Goal: Information Seeking & Learning: Learn about a topic

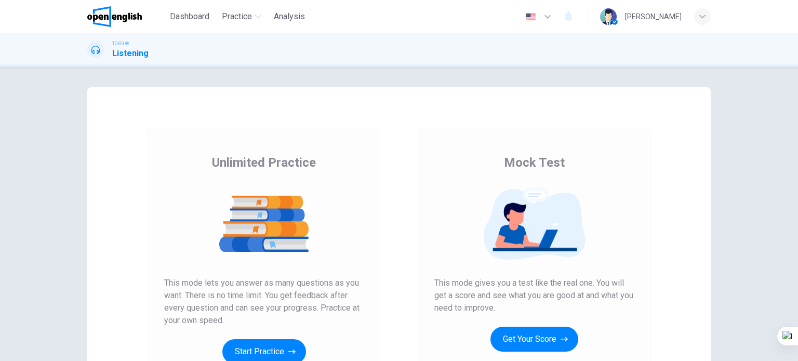
scroll to position [104, 0]
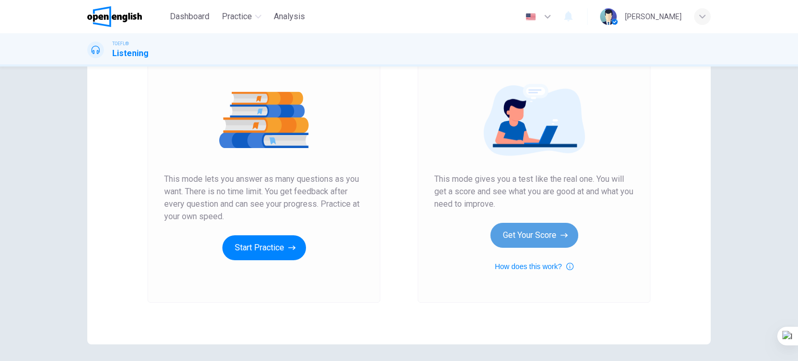
click at [536, 241] on button "Get Your Score" at bounding box center [534, 235] width 88 height 25
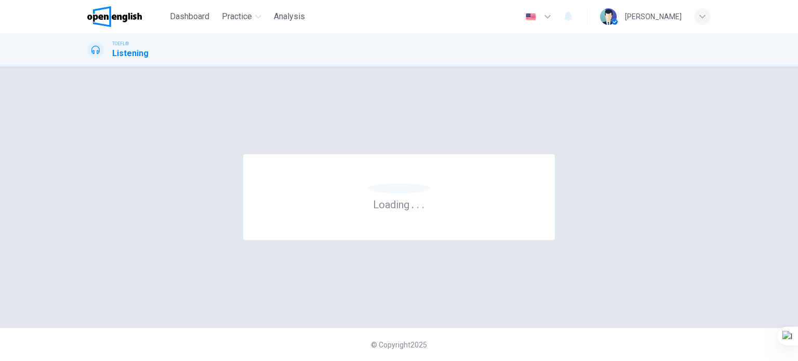
scroll to position [0, 0]
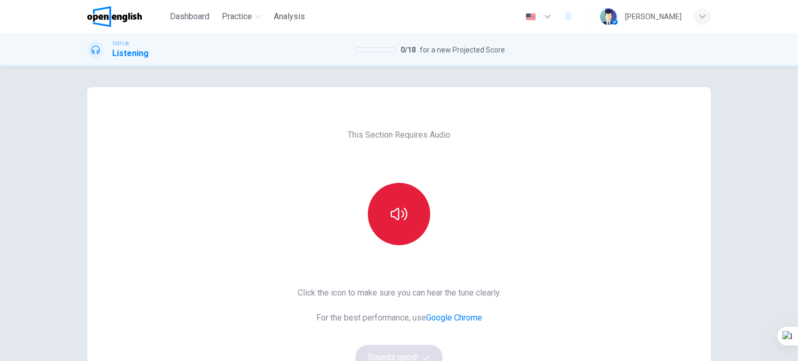
click at [420, 221] on button "button" at bounding box center [399, 214] width 62 height 62
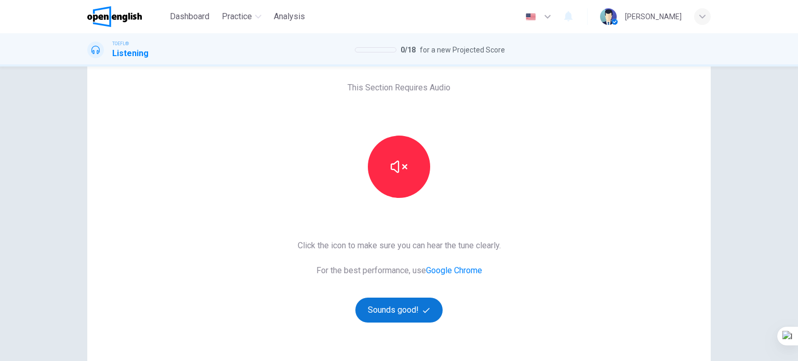
scroll to position [104, 0]
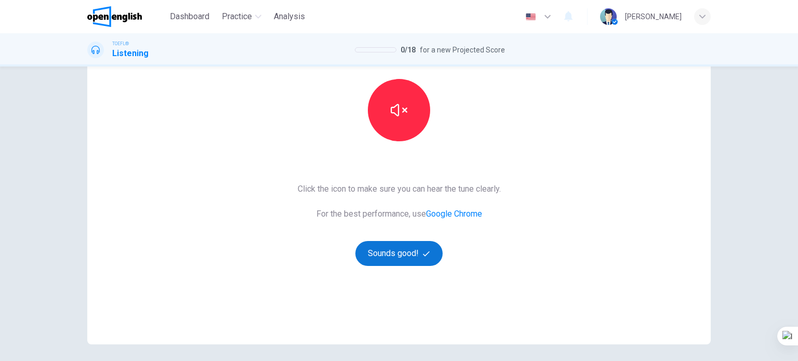
click at [393, 261] on button "Sounds good!" at bounding box center [398, 253] width 87 height 25
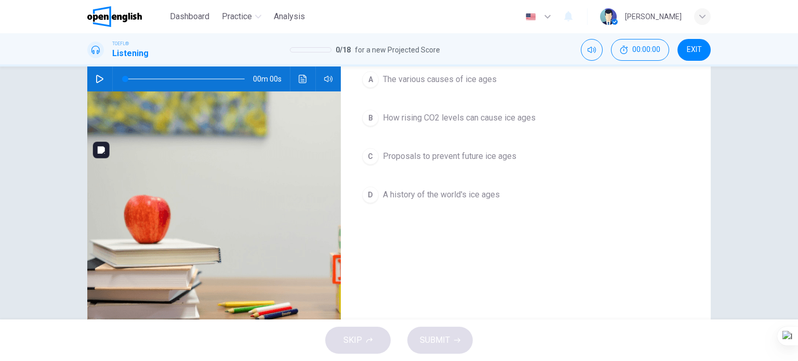
scroll to position [0, 0]
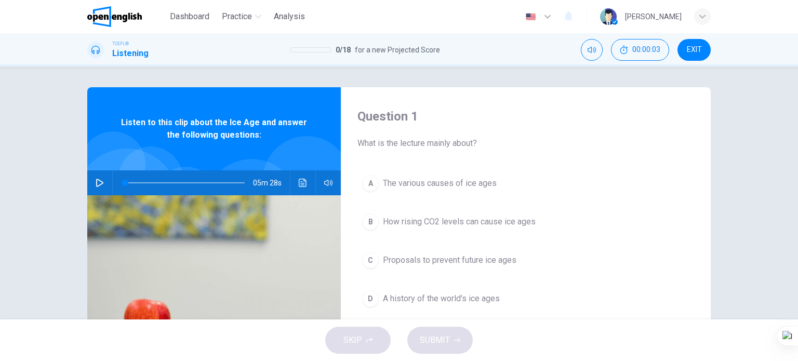
click at [99, 187] on icon "button" at bounding box center [100, 183] width 8 height 8
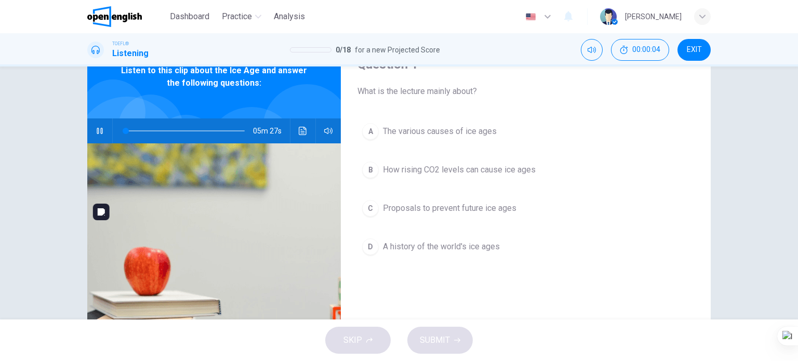
scroll to position [104, 0]
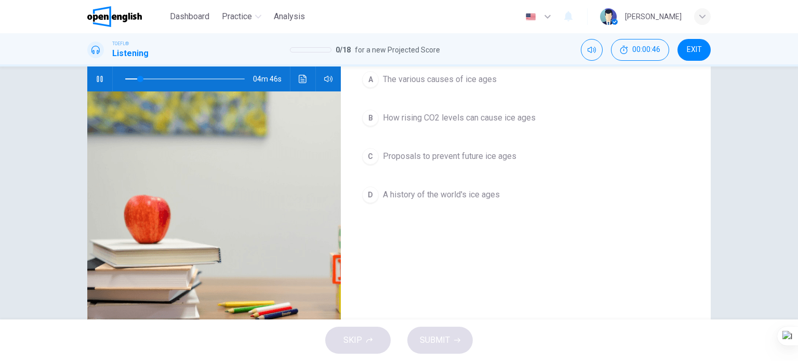
click at [440, 192] on span "A history of the world's ice ages" at bounding box center [441, 195] width 117 height 12
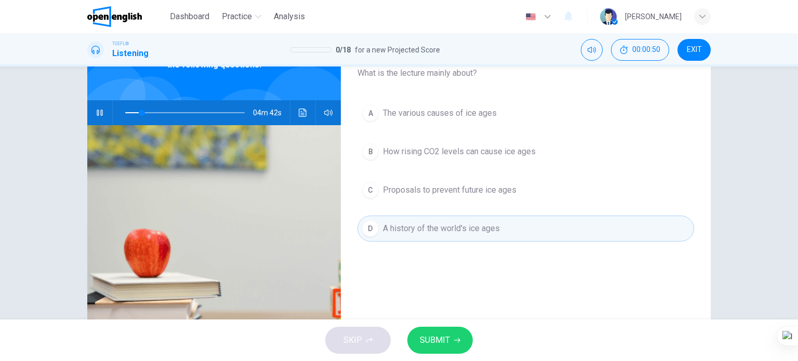
scroll to position [52, 0]
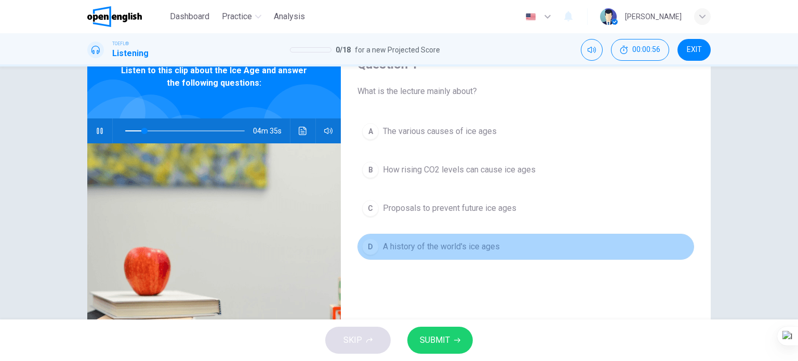
click at [457, 242] on span "A history of the world's ice ages" at bounding box center [441, 247] width 117 height 12
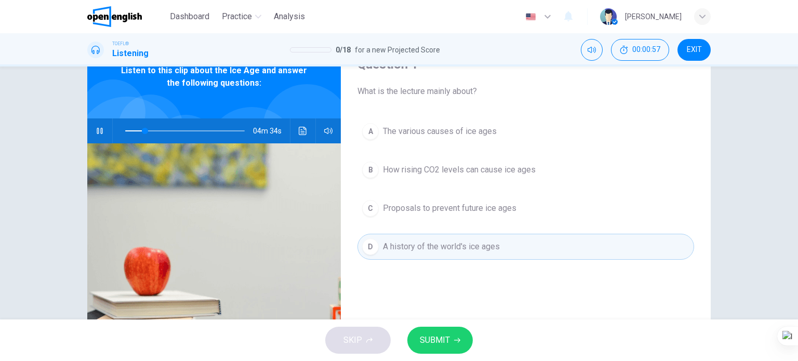
click at [416, 299] on div "Question 1 What is the lecture mainly about? A The various causes of ice ages B…" at bounding box center [526, 215] width 370 height 361
click at [501, 176] on button "B How rising CO2 levels can cause ice ages" at bounding box center [525, 170] width 337 height 26
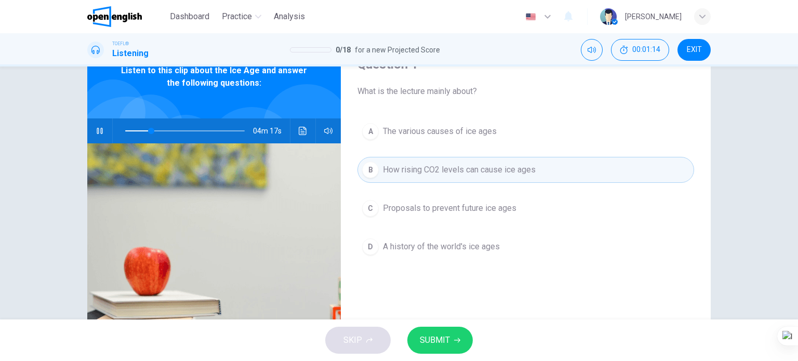
click at [443, 350] on button "SUBMIT" at bounding box center [439, 340] width 65 height 27
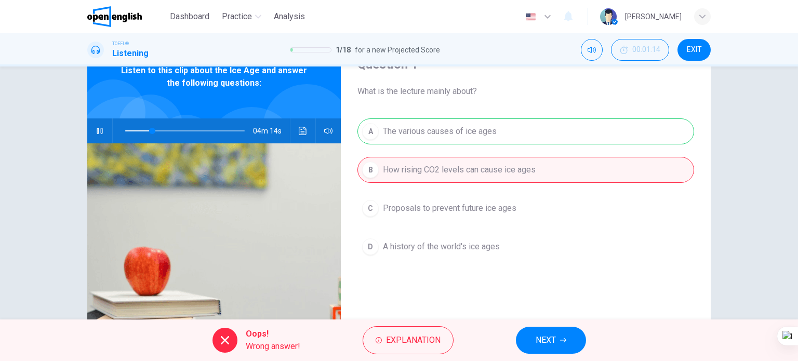
click at [529, 338] on button "NEXT" at bounding box center [551, 340] width 70 height 27
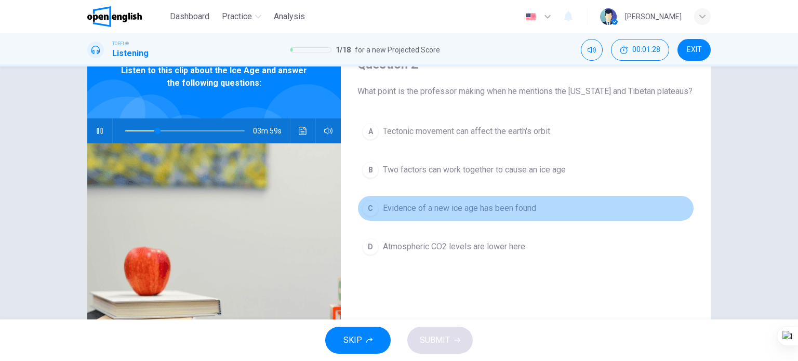
click at [413, 213] on span "Evidence of a new ice age has been found" at bounding box center [459, 208] width 153 height 12
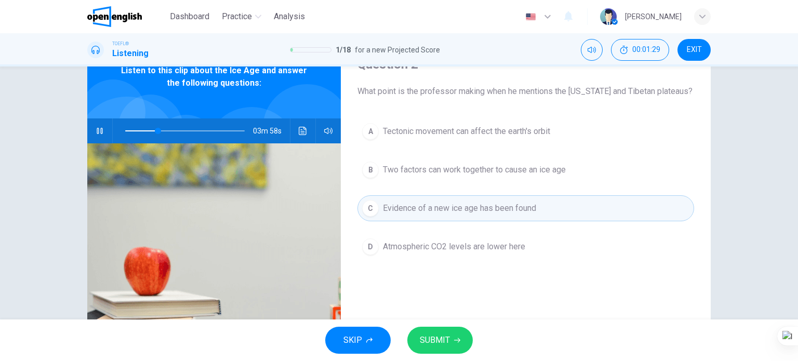
click at [429, 339] on span "SUBMIT" at bounding box center [435, 340] width 30 height 15
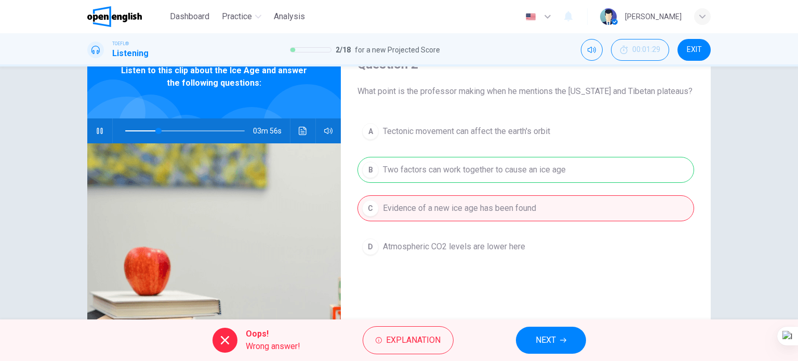
click at [567, 334] on button "NEXT" at bounding box center [551, 340] width 70 height 27
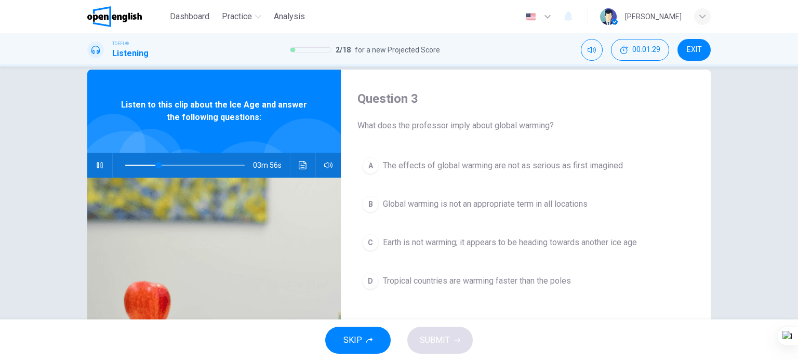
scroll to position [0, 0]
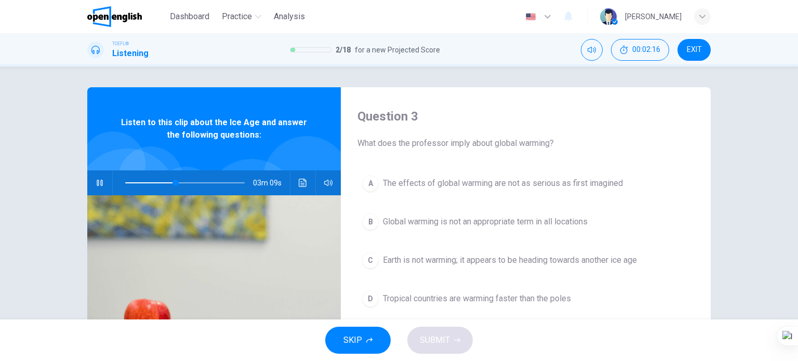
click at [508, 267] on button "C Earth is not warming; it appears to be heading towards another ice age" at bounding box center [525, 260] width 337 height 26
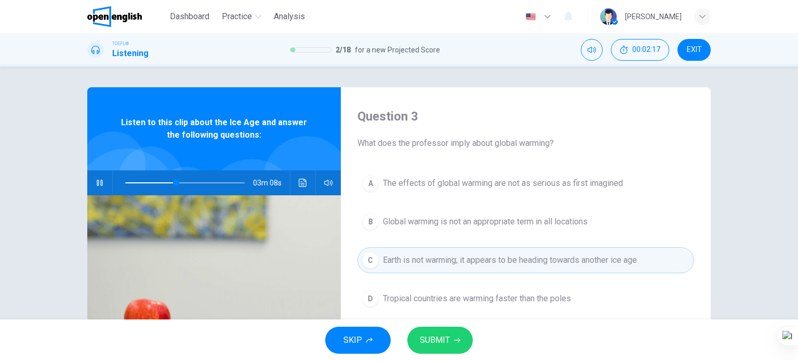
click at [441, 341] on span "SUBMIT" at bounding box center [435, 340] width 30 height 15
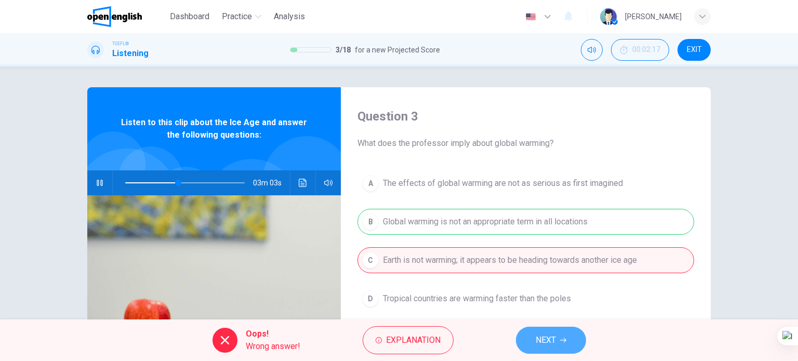
click at [538, 340] on span "NEXT" at bounding box center [546, 340] width 20 height 15
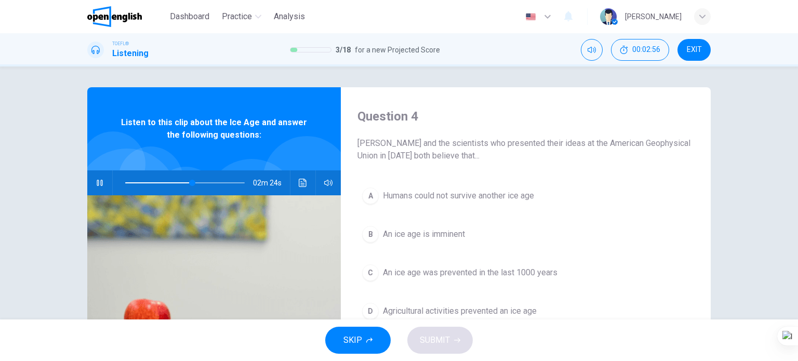
click at [102, 181] on button "button" at bounding box center [99, 182] width 17 height 25
click at [301, 184] on icon "Click to see the audio transcription" at bounding box center [303, 183] width 8 height 8
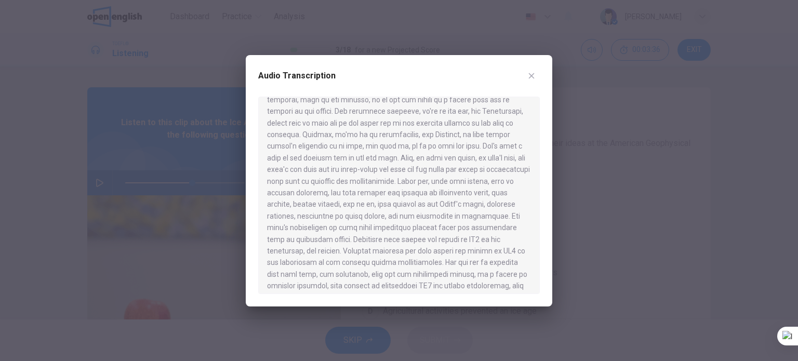
scroll to position [104, 0]
click at [533, 76] on icon "button" at bounding box center [531, 76] width 8 height 8
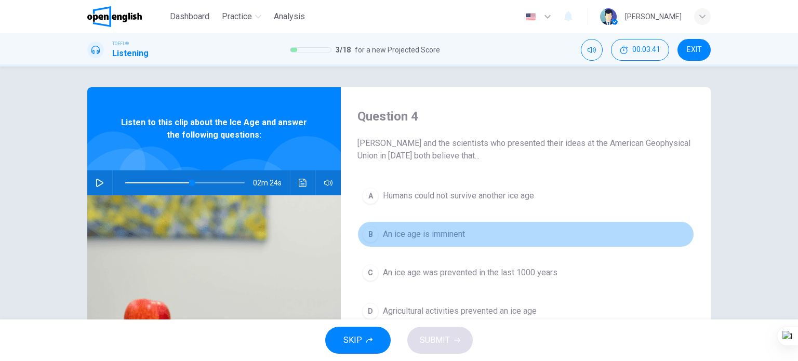
click at [459, 234] on span "An ice age is imminent" at bounding box center [424, 234] width 82 height 12
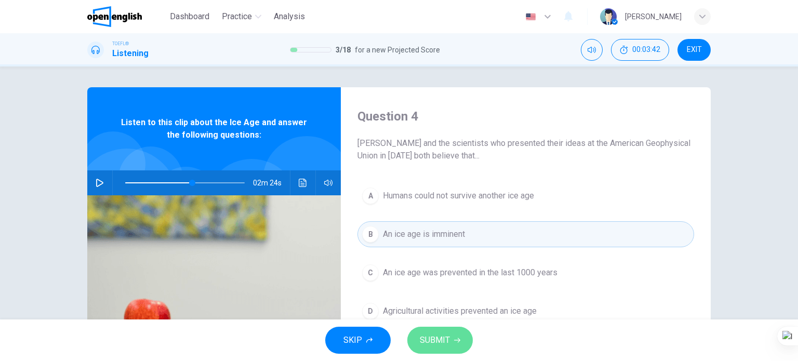
click at [451, 342] on button "SUBMIT" at bounding box center [439, 340] width 65 height 27
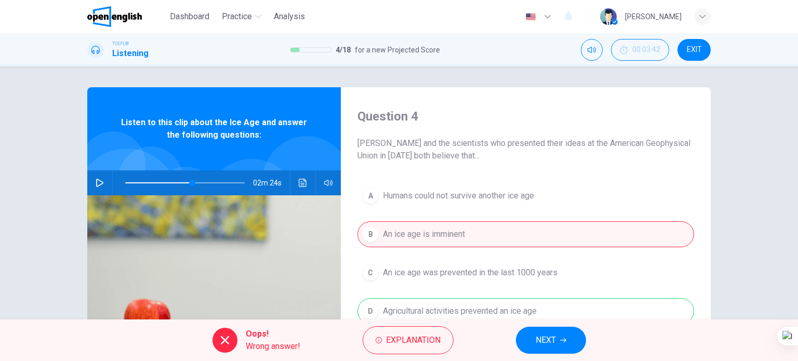
scroll to position [52, 0]
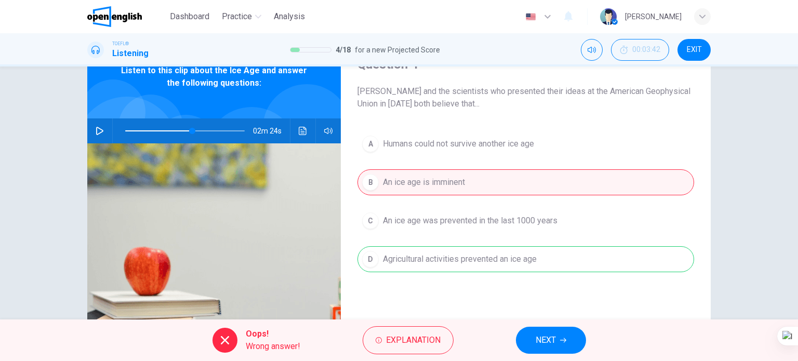
click at [551, 346] on span "NEXT" at bounding box center [546, 340] width 20 height 15
type input "**"
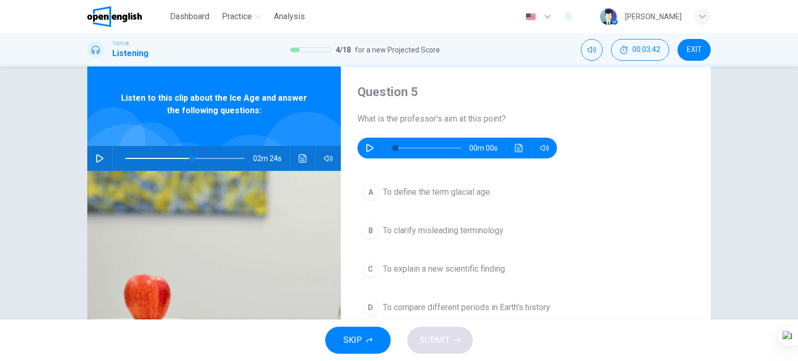
scroll to position [0, 0]
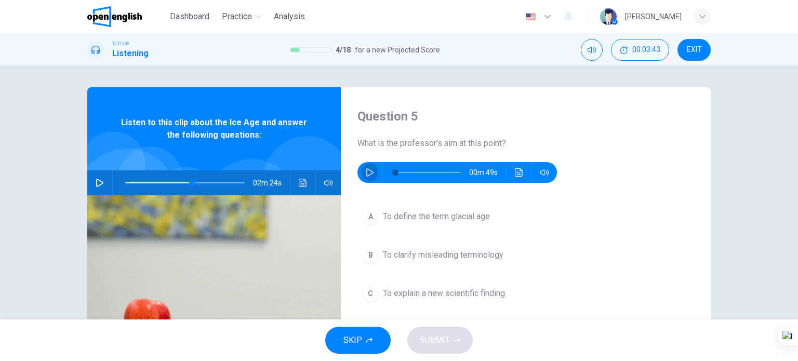
click at [370, 170] on icon "button" at bounding box center [370, 172] width 8 height 8
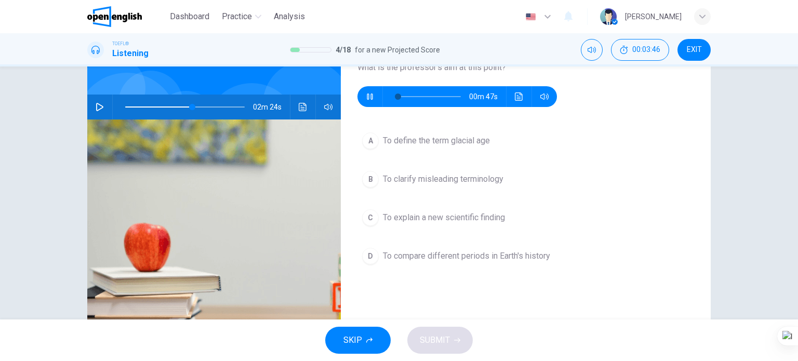
scroll to position [104, 0]
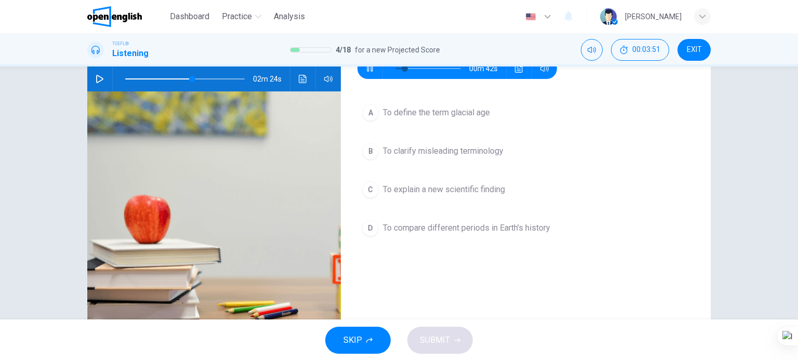
type input "**"
click at [419, 233] on span "To compare different periods in Earth's history" at bounding box center [466, 228] width 167 height 12
type input "**"
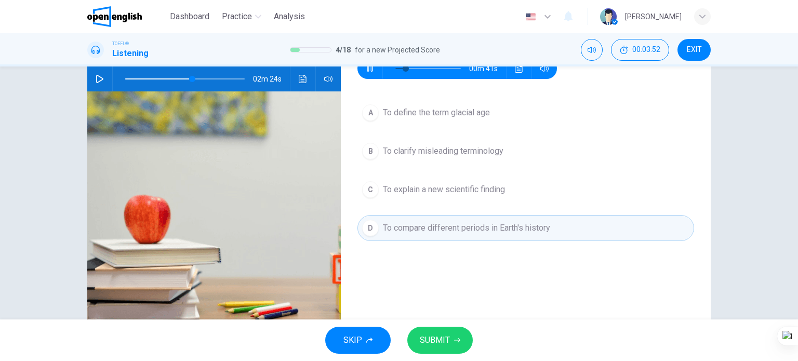
click at [437, 344] on span "SUBMIT" at bounding box center [435, 340] width 30 height 15
type input "**"
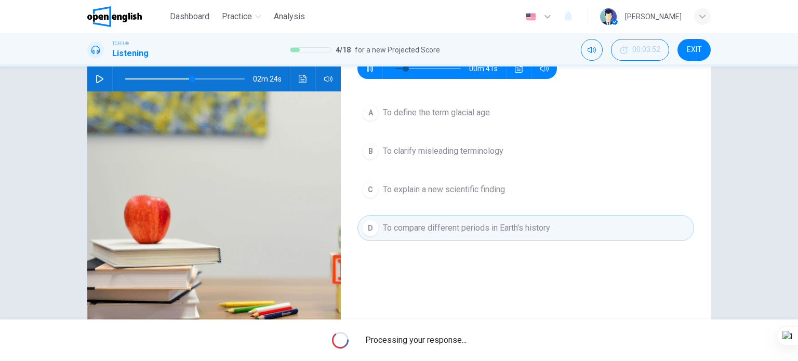
type input "**"
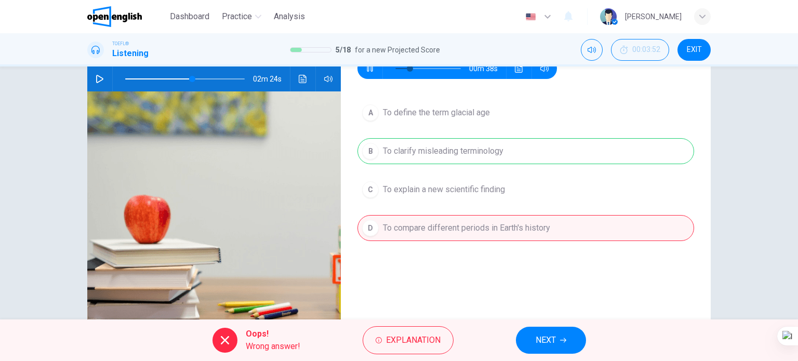
type input "**"
click at [551, 334] on span "NEXT" at bounding box center [546, 340] width 20 height 15
type input "**"
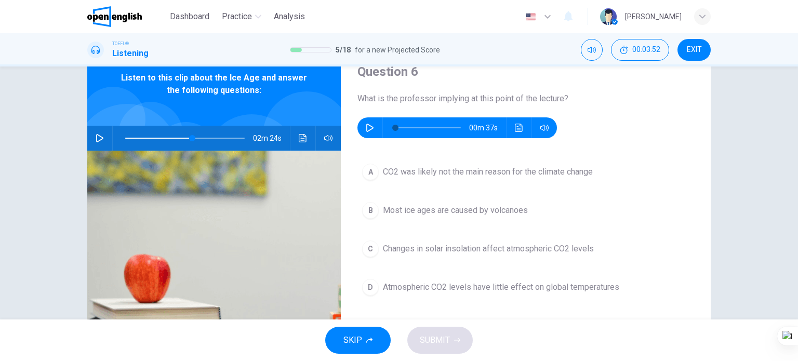
scroll to position [0, 0]
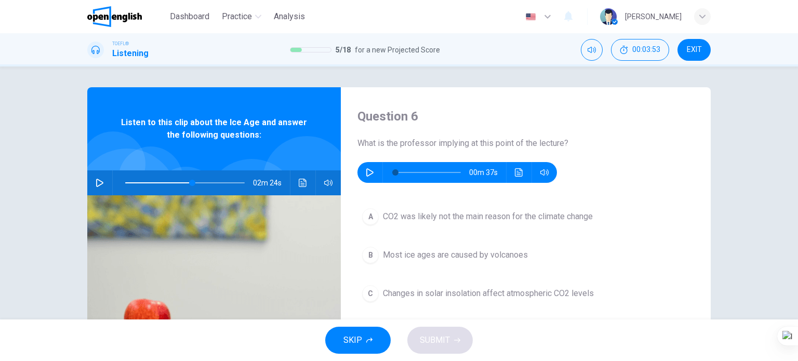
click at [367, 169] on icon "button" at bounding box center [370, 172] width 8 height 8
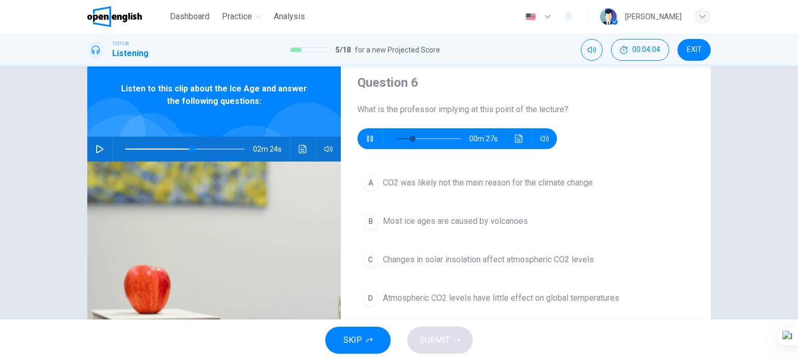
scroll to position [52, 0]
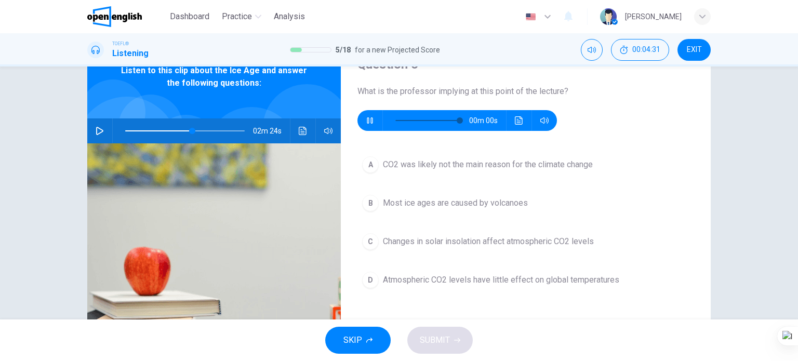
type input "*"
click at [469, 276] on span "Atmospheric CO2 levels have little effect on global temperatures" at bounding box center [501, 280] width 236 height 12
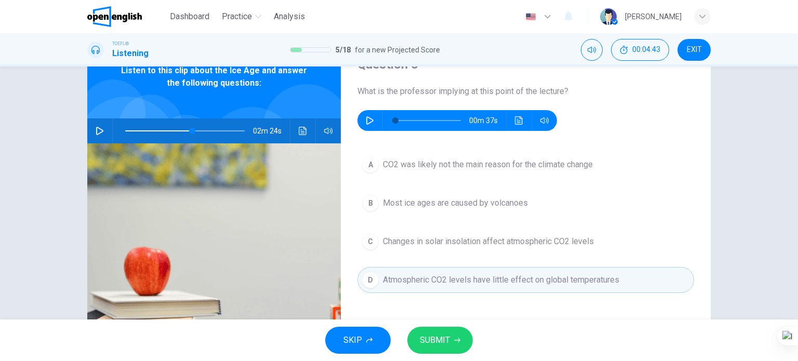
click at [434, 328] on button "SUBMIT" at bounding box center [439, 340] width 65 height 27
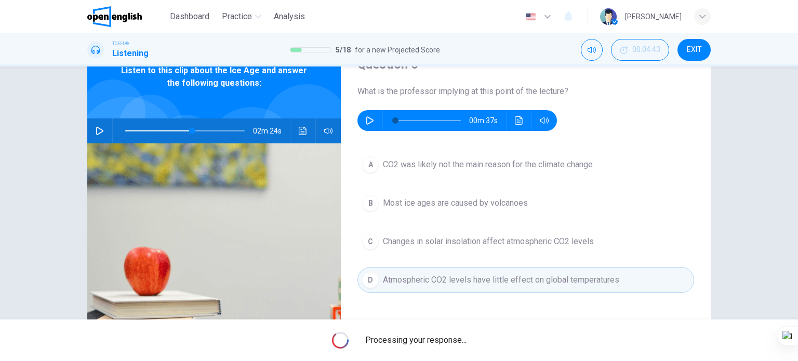
type input "**"
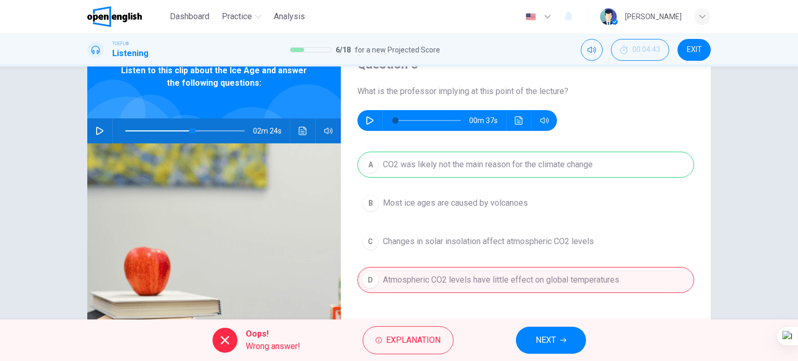
click at [530, 340] on button "NEXT" at bounding box center [551, 340] width 70 height 27
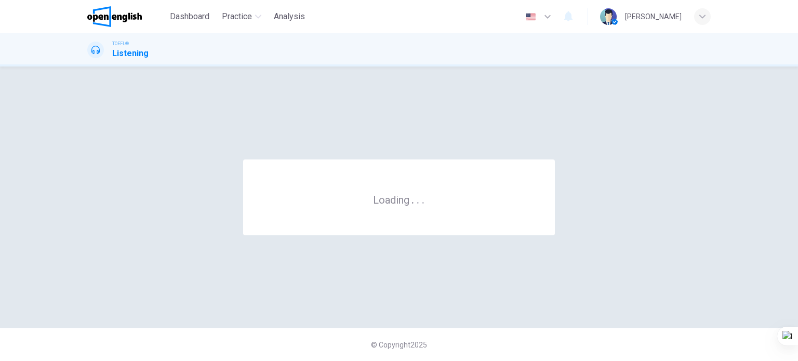
scroll to position [0, 0]
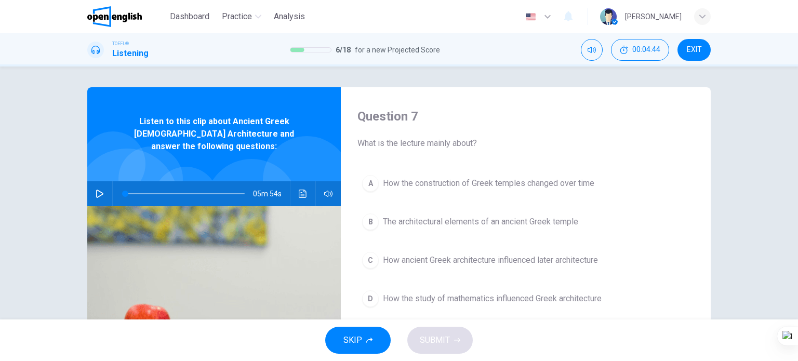
click at [91, 186] on button "button" at bounding box center [99, 193] width 17 height 25
click at [462, 259] on span "How ancient Greek architecture influenced later architecture" at bounding box center [490, 260] width 215 height 12
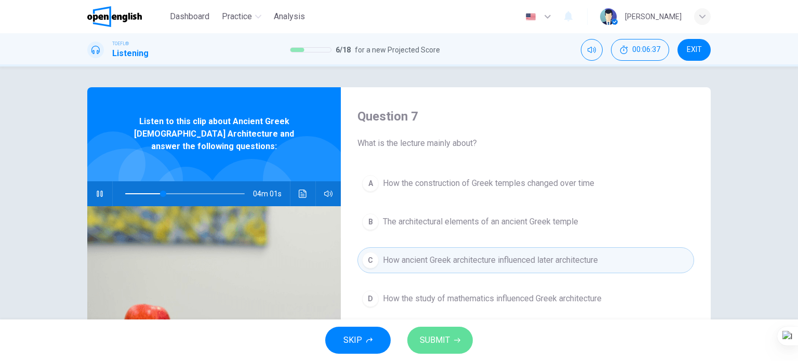
click at [443, 345] on span "SUBMIT" at bounding box center [435, 340] width 30 height 15
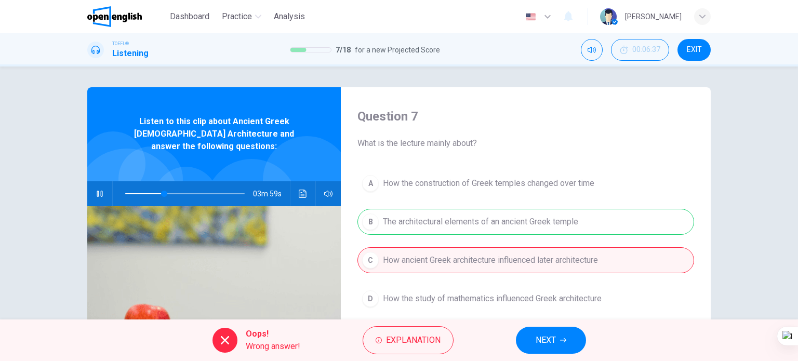
click at [522, 343] on button "NEXT" at bounding box center [551, 340] width 70 height 27
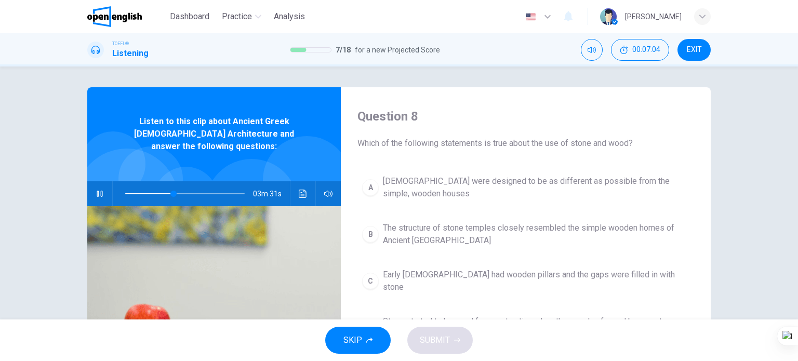
drag, startPoint x: 201, startPoint y: 386, endPoint x: 0, endPoint y: 386, distance: 201.1
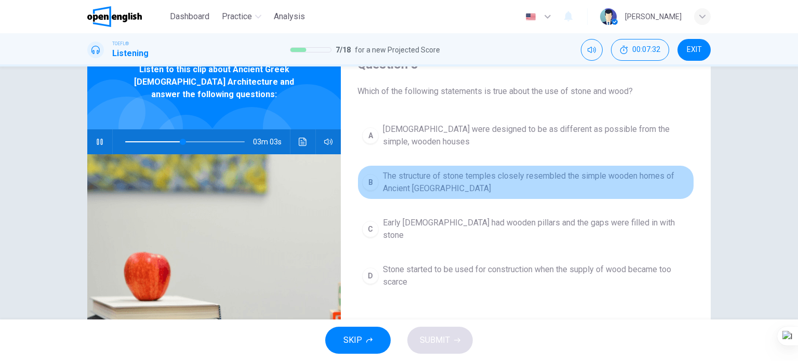
drag, startPoint x: 459, startPoint y: 177, endPoint x: 460, endPoint y: 186, distance: 9.4
click at [459, 178] on span "The structure of stone temples closely resembled the simple wooden homes of Anc…" at bounding box center [536, 182] width 307 height 25
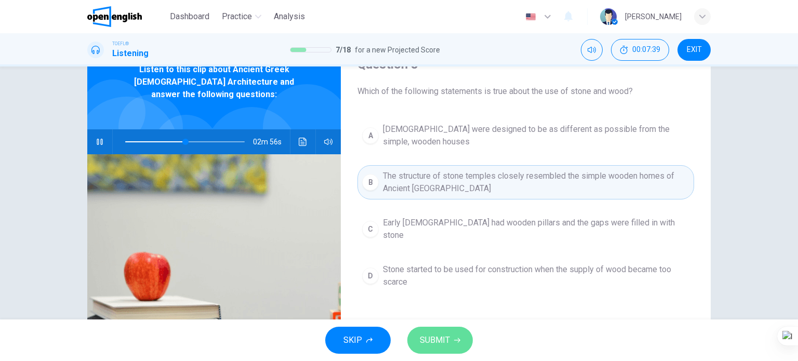
click at [435, 333] on span "SUBMIT" at bounding box center [435, 340] width 30 height 15
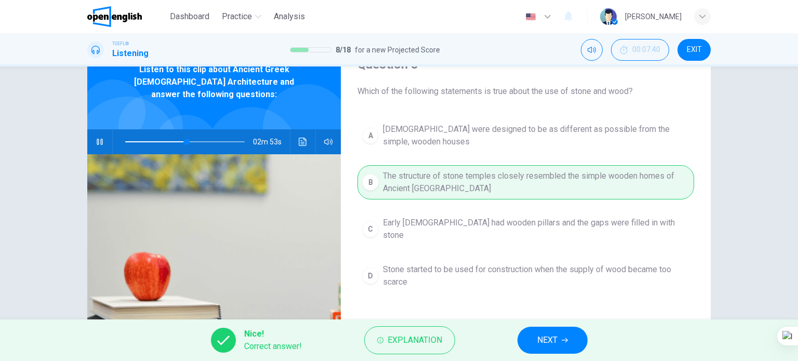
click at [554, 340] on span "NEXT" at bounding box center [547, 340] width 20 height 15
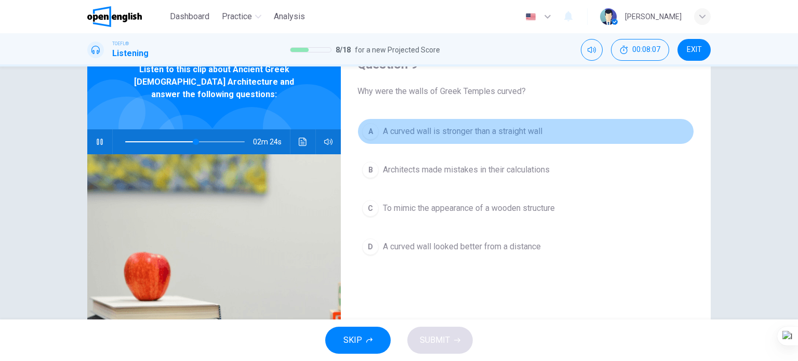
click at [461, 133] on span "A curved wall is stronger than a straight wall" at bounding box center [463, 131] width 160 height 12
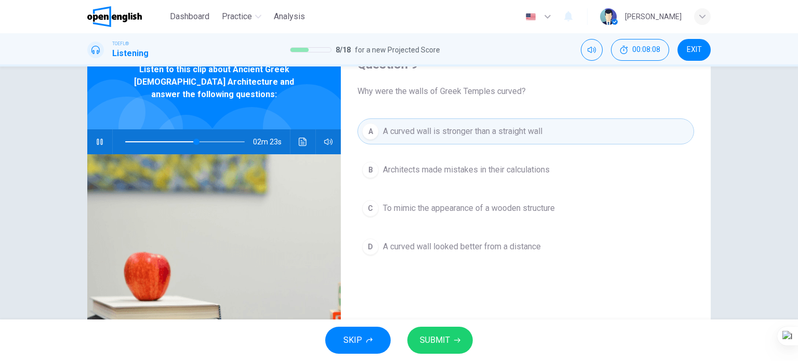
click at [444, 336] on span "SUBMIT" at bounding box center [435, 340] width 30 height 15
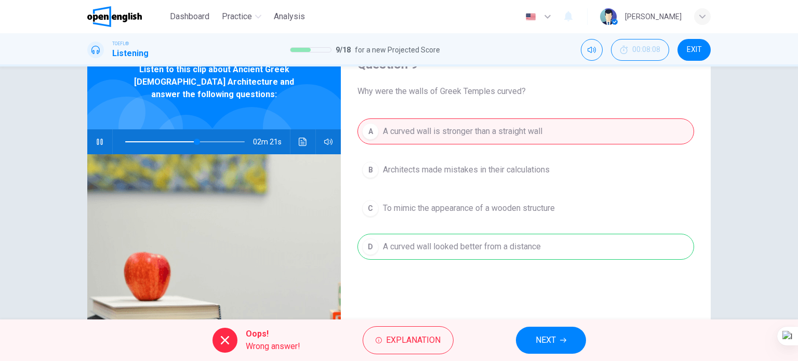
type input "**"
click at [546, 341] on span "NEXT" at bounding box center [546, 340] width 20 height 15
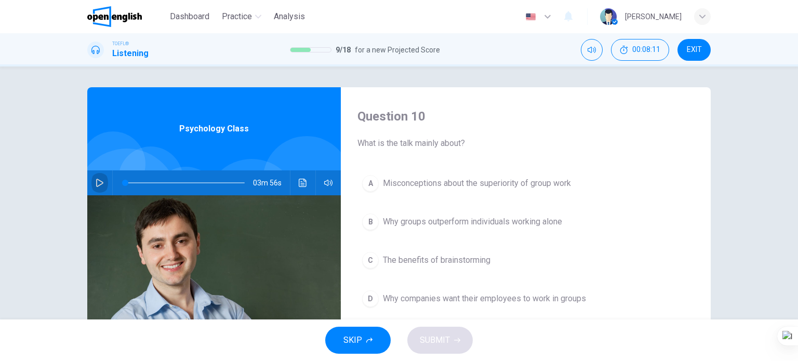
click at [96, 182] on icon "button" at bounding box center [100, 183] width 8 height 8
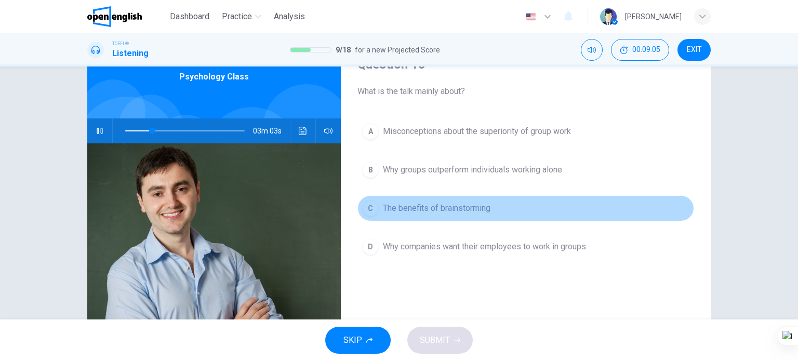
click at [426, 209] on span "The benefits of brainstorming" at bounding box center [437, 208] width 108 height 12
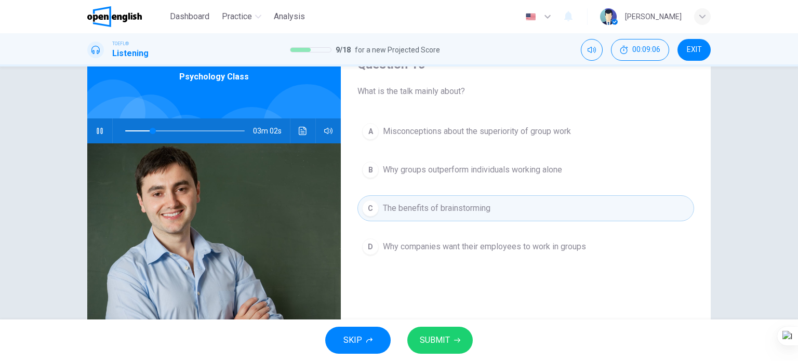
click at [423, 338] on span "SUBMIT" at bounding box center [435, 340] width 30 height 15
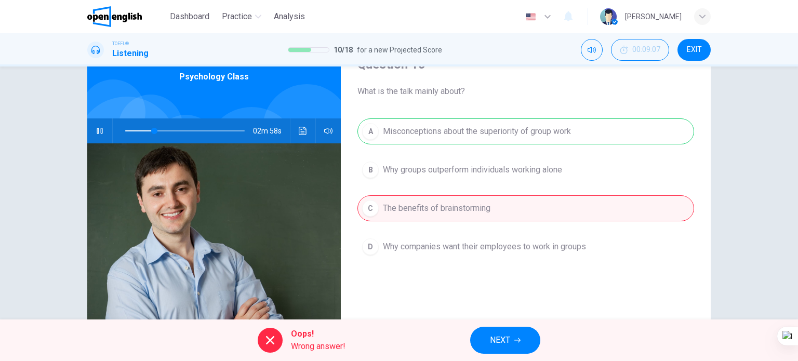
click at [509, 339] on span "NEXT" at bounding box center [500, 340] width 20 height 15
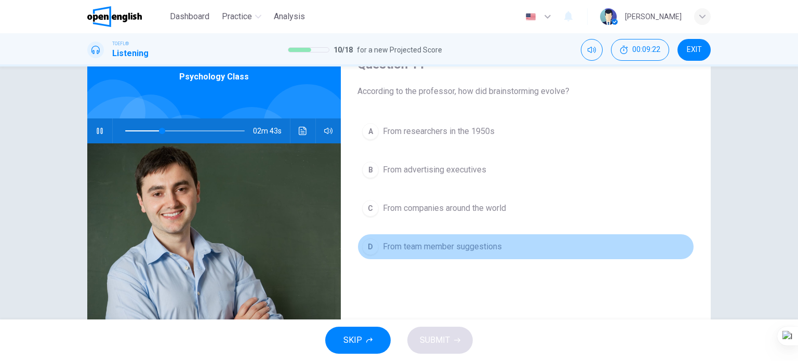
click at [431, 244] on span "From team member suggestions" at bounding box center [442, 247] width 119 height 12
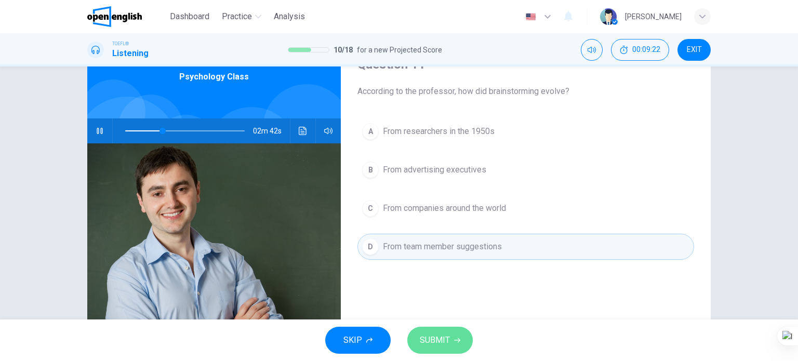
click at [446, 347] on button "SUBMIT" at bounding box center [439, 340] width 65 height 27
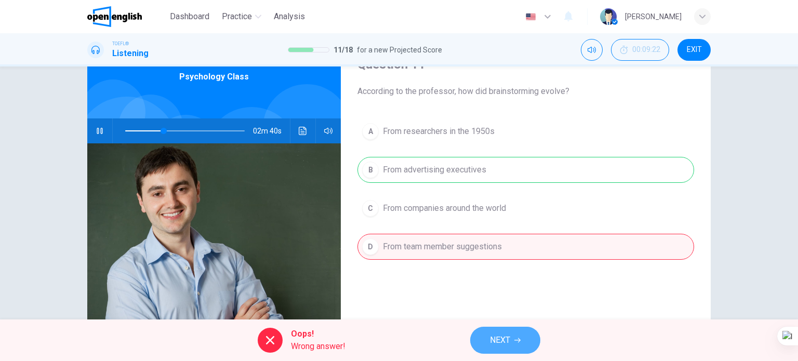
click at [500, 340] on span "NEXT" at bounding box center [500, 340] width 20 height 15
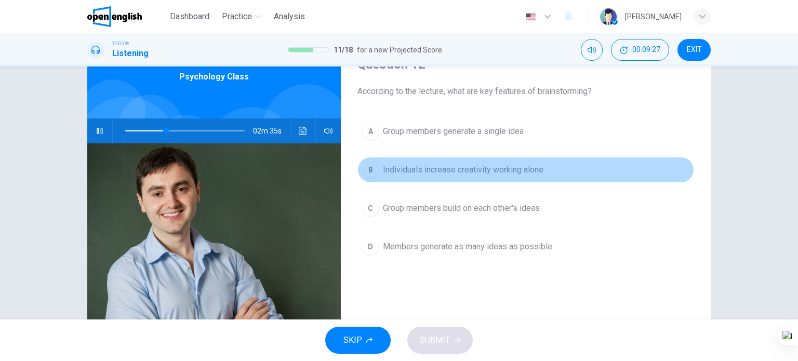
click at [432, 172] on span "Individuals increase creativity working alone" at bounding box center [463, 170] width 161 height 12
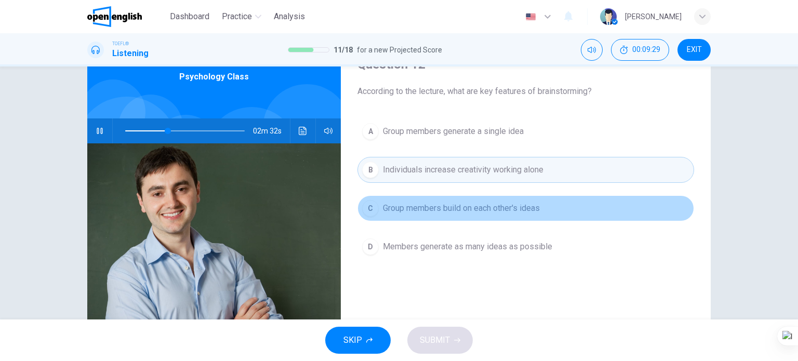
click at [434, 214] on span "Group members build on each other's ideas" at bounding box center [461, 208] width 157 height 12
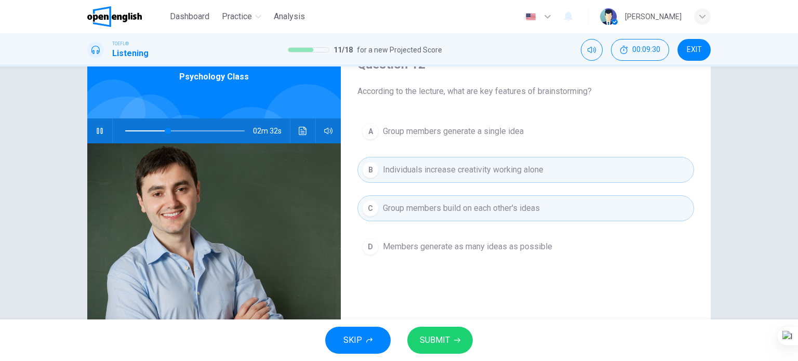
click at [439, 332] on button "SUBMIT" at bounding box center [439, 340] width 65 height 27
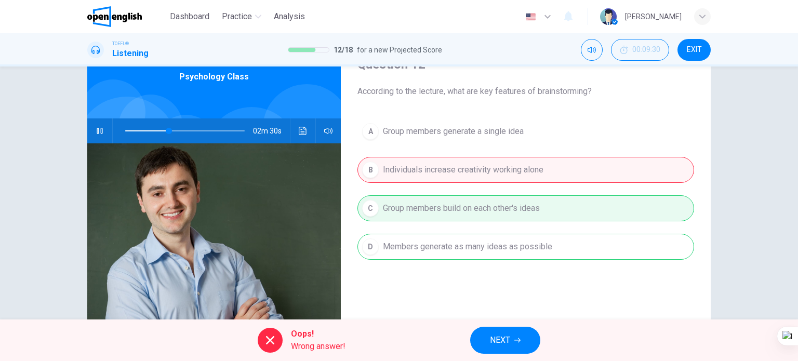
click at [503, 342] on span "NEXT" at bounding box center [500, 340] width 20 height 15
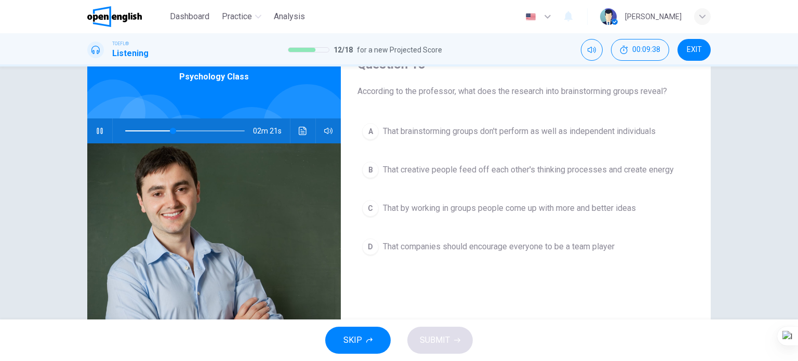
click at [508, 170] on span "That creative people feed off each other's thinking processes and create energy" at bounding box center [528, 170] width 291 height 12
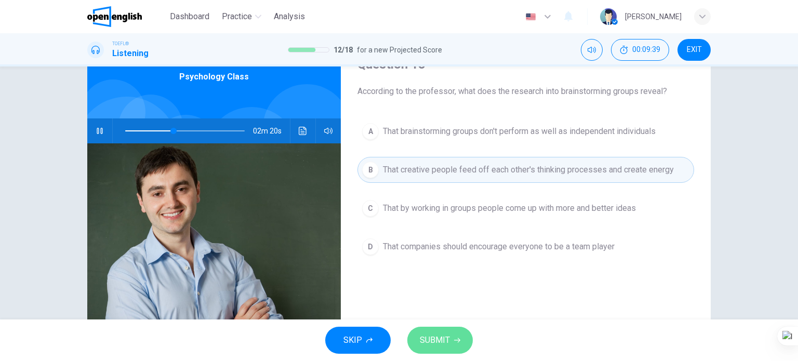
click at [444, 340] on span "SUBMIT" at bounding box center [435, 340] width 30 height 15
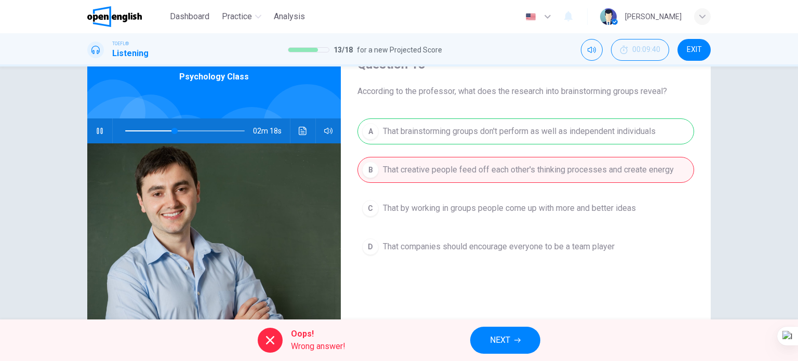
click at [498, 335] on span "NEXT" at bounding box center [500, 340] width 20 height 15
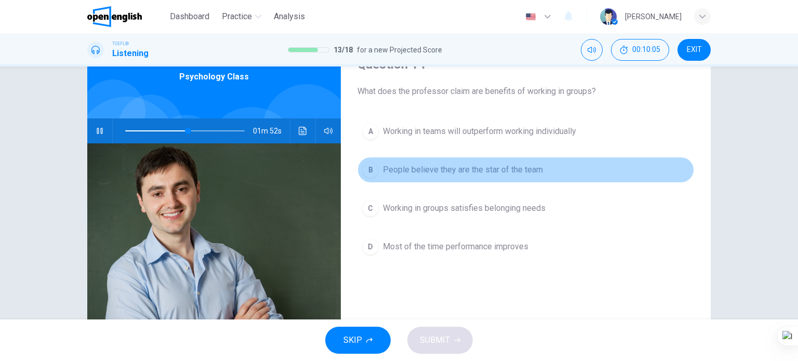
click at [450, 175] on button "B People believe they are the star of the team" at bounding box center [525, 170] width 337 height 26
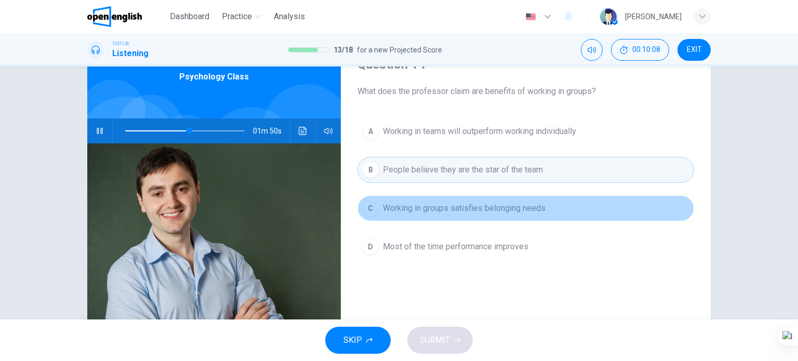
click at [461, 204] on span "Working in groups satisfies belonging needs" at bounding box center [464, 208] width 163 height 12
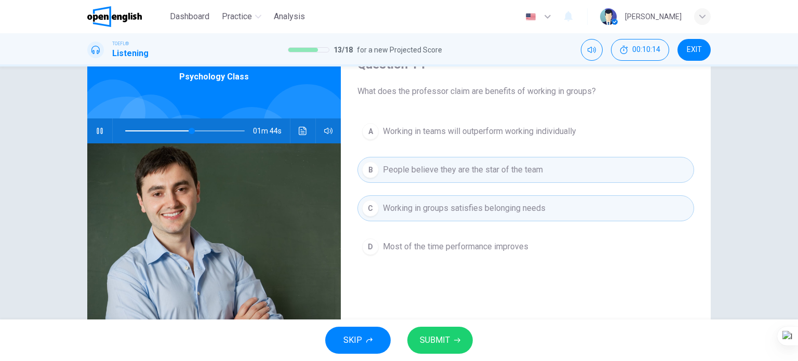
click at [447, 340] on span "SUBMIT" at bounding box center [435, 340] width 30 height 15
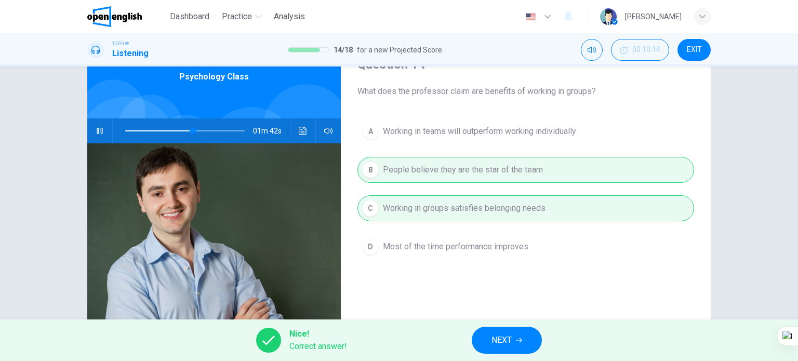
drag, startPoint x: 510, startPoint y: 340, endPoint x: 497, endPoint y: 325, distance: 19.5
click at [510, 339] on span "NEXT" at bounding box center [502, 340] width 20 height 15
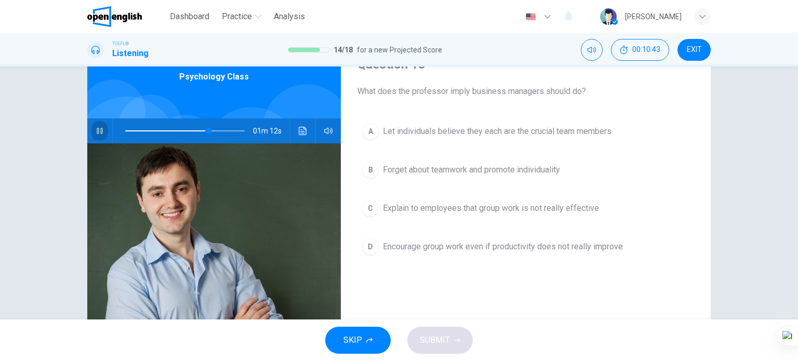
drag, startPoint x: 100, startPoint y: 130, endPoint x: 111, endPoint y: 131, distance: 11.0
click at [102, 131] on button "button" at bounding box center [99, 130] width 17 height 25
click at [501, 250] on span "Encourage group work even if productivity does not really improve" at bounding box center [503, 247] width 240 height 12
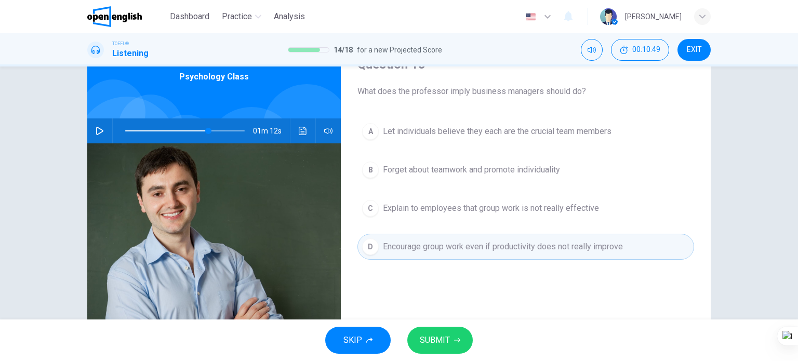
click at [430, 339] on span "SUBMIT" at bounding box center [435, 340] width 30 height 15
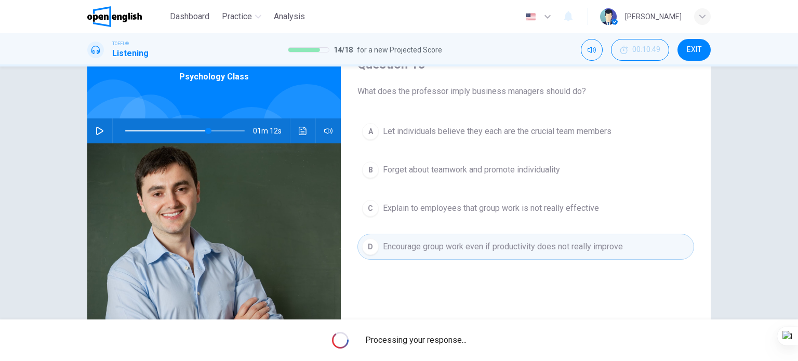
type input "**"
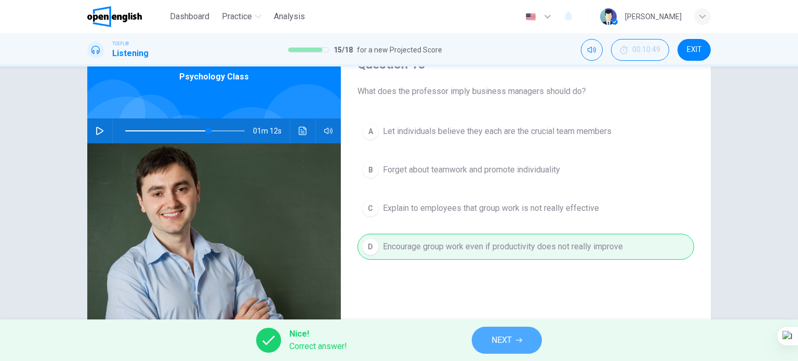
drag, startPoint x: 503, startPoint y: 337, endPoint x: 474, endPoint y: 320, distance: 33.8
click at [502, 336] on span "NEXT" at bounding box center [502, 340] width 20 height 15
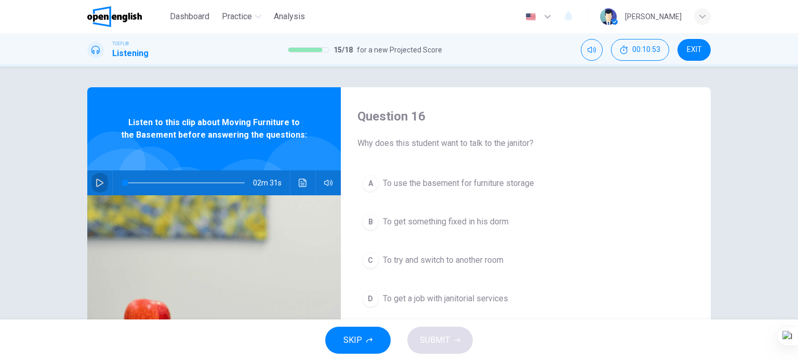
click at [96, 187] on icon "button" at bounding box center [100, 183] width 8 height 8
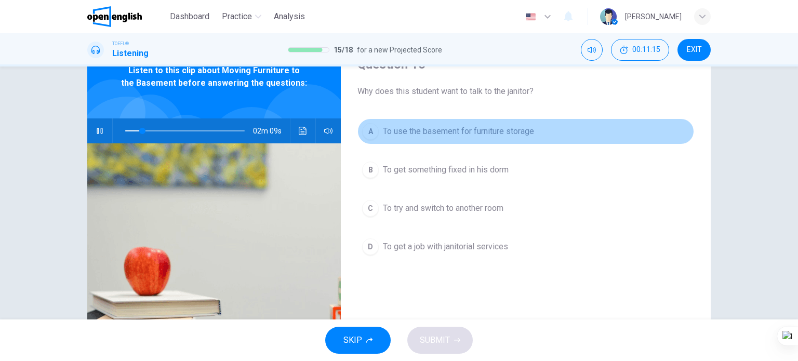
click at [426, 136] on span "To use the basement for furniture storage" at bounding box center [458, 131] width 151 height 12
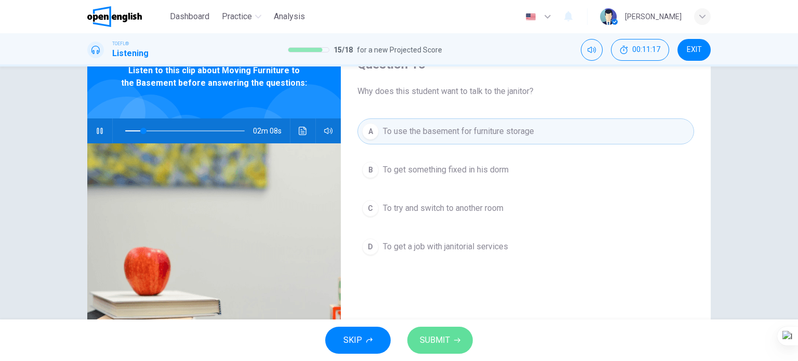
click at [439, 334] on span "SUBMIT" at bounding box center [435, 340] width 30 height 15
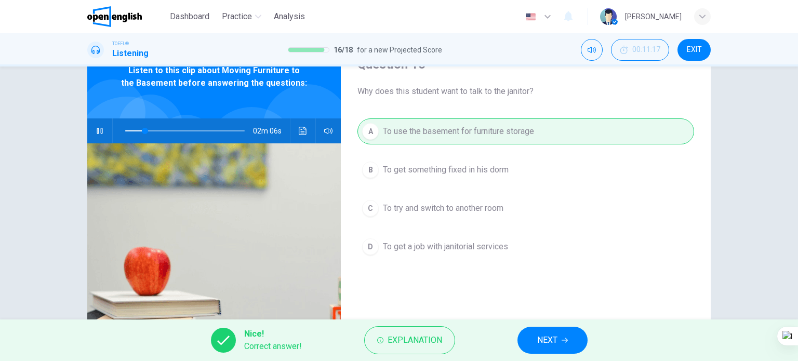
click at [545, 339] on span "NEXT" at bounding box center [547, 340] width 20 height 15
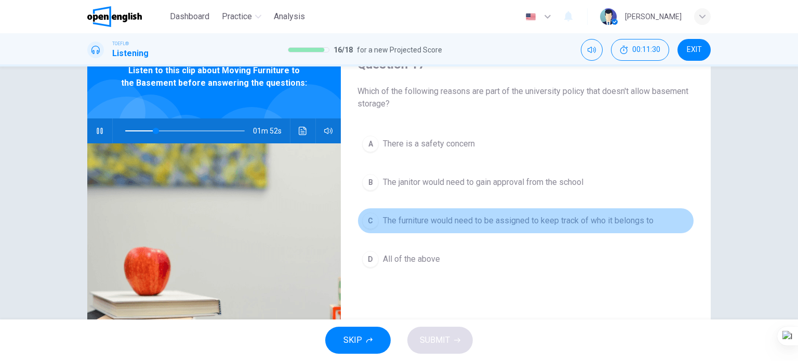
click at [495, 218] on span "The furniture would need to be assigned to keep track of who it belongs to" at bounding box center [518, 221] width 271 height 12
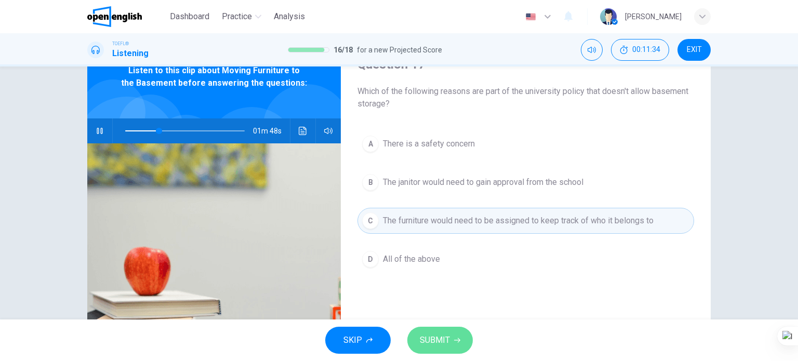
click at [440, 327] on button "SUBMIT" at bounding box center [439, 340] width 65 height 27
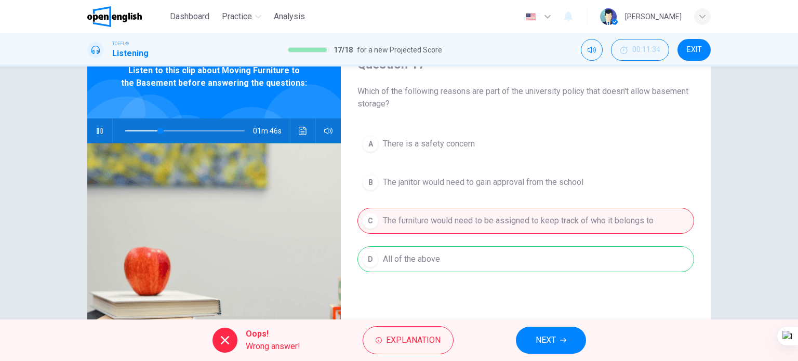
click at [559, 346] on button "NEXT" at bounding box center [551, 340] width 70 height 27
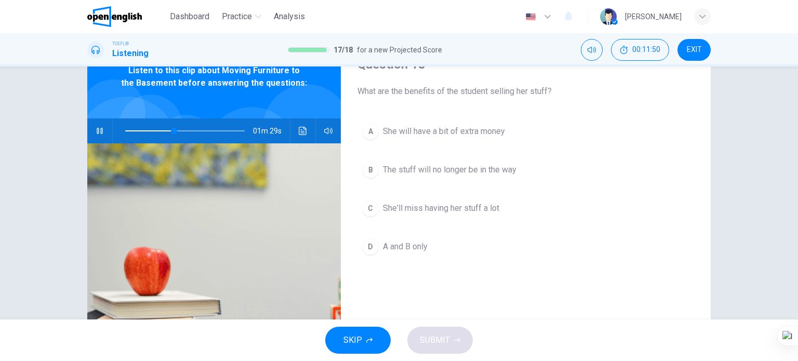
click at [406, 250] on span "A and B only" at bounding box center [405, 247] width 45 height 12
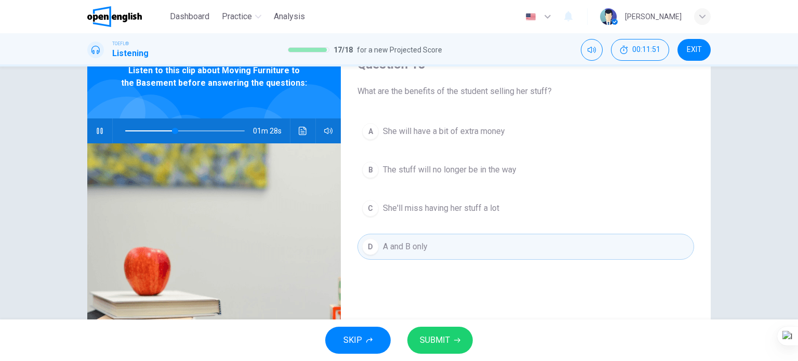
click at [434, 340] on span "SUBMIT" at bounding box center [435, 340] width 30 height 15
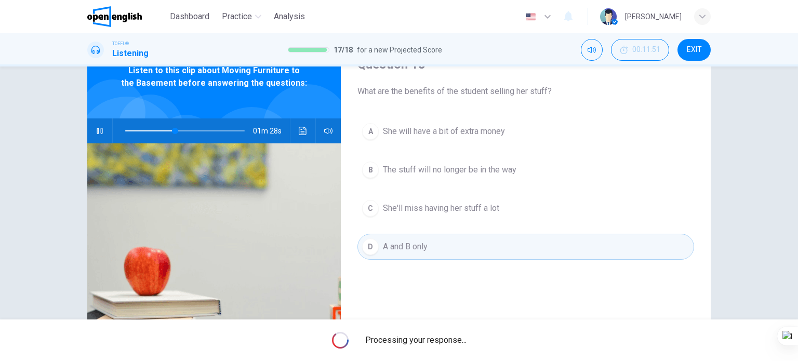
type input "**"
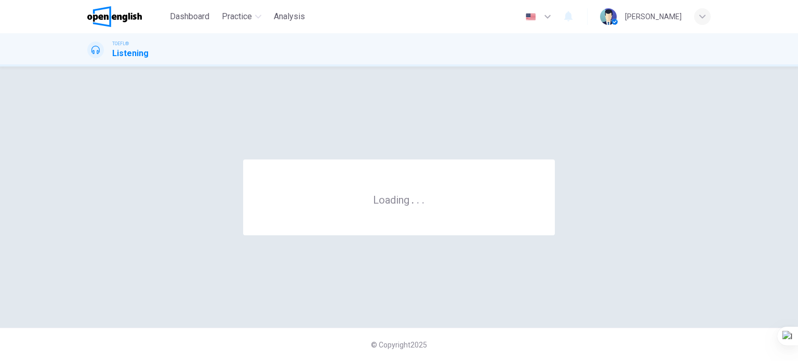
scroll to position [0, 0]
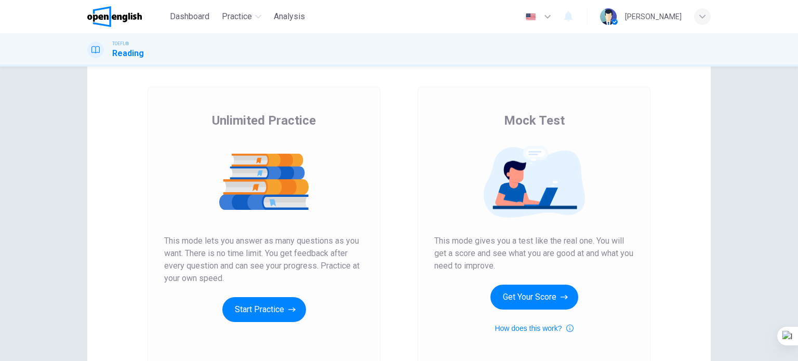
scroll to position [104, 0]
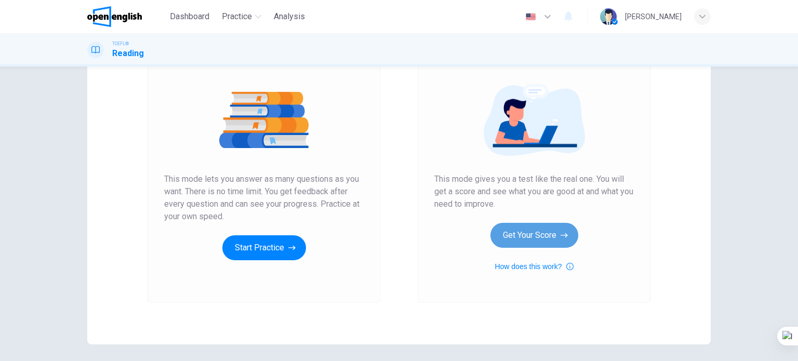
click at [543, 236] on button "Get Your Score" at bounding box center [534, 235] width 88 height 25
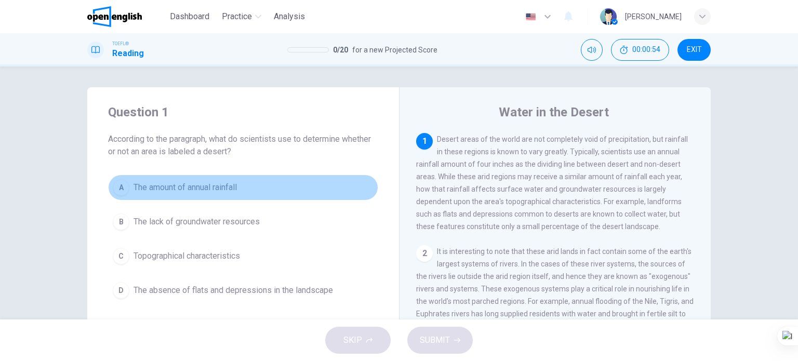
click at [203, 180] on button "A The amount of annual rainfall" at bounding box center [243, 188] width 270 height 26
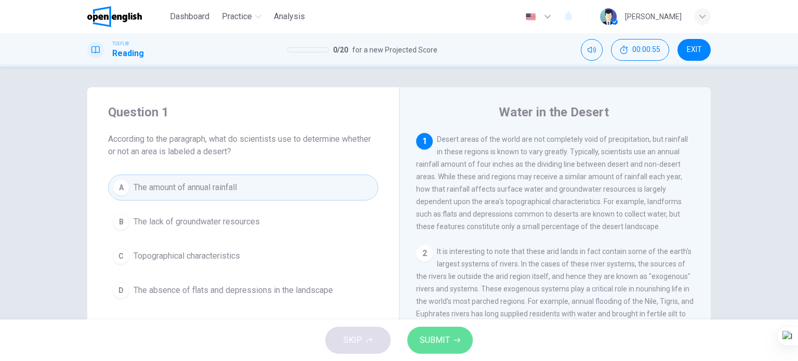
click at [432, 343] on span "SUBMIT" at bounding box center [435, 340] width 30 height 15
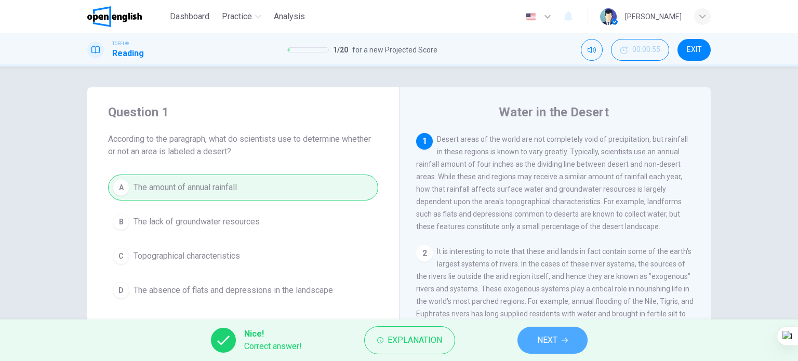
click at [561, 334] on button "NEXT" at bounding box center [552, 340] width 70 height 27
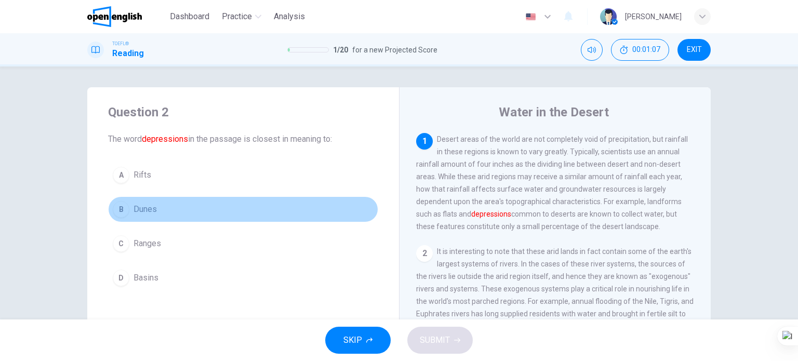
click at [145, 209] on span "Dunes" at bounding box center [145, 209] width 23 height 12
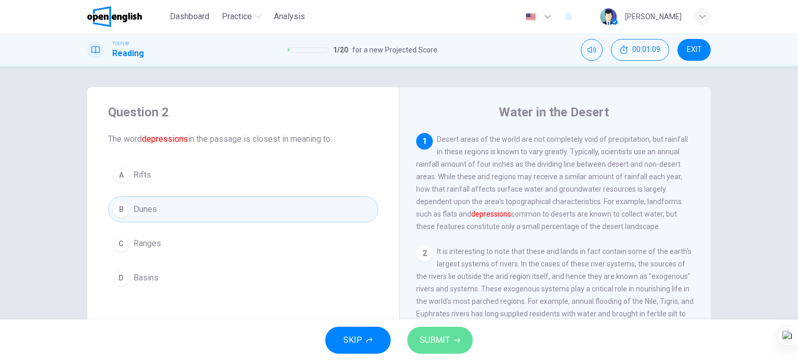
click at [427, 343] on span "SUBMIT" at bounding box center [435, 340] width 30 height 15
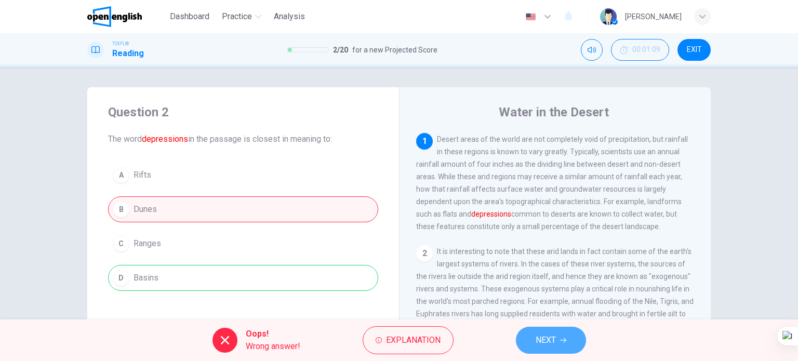
click at [550, 339] on span "NEXT" at bounding box center [546, 340] width 20 height 15
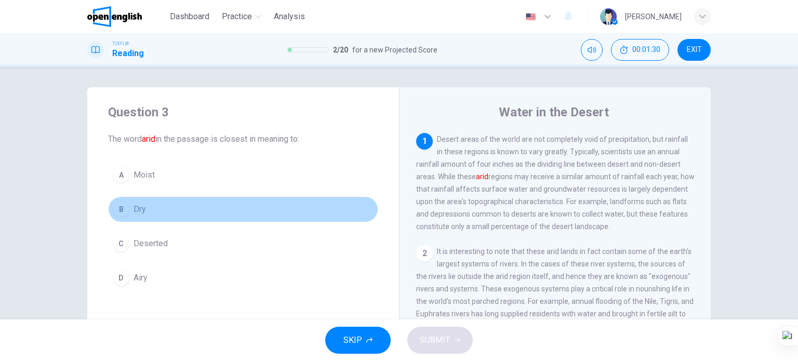
click at [145, 205] on button "B Dry" at bounding box center [243, 209] width 270 height 26
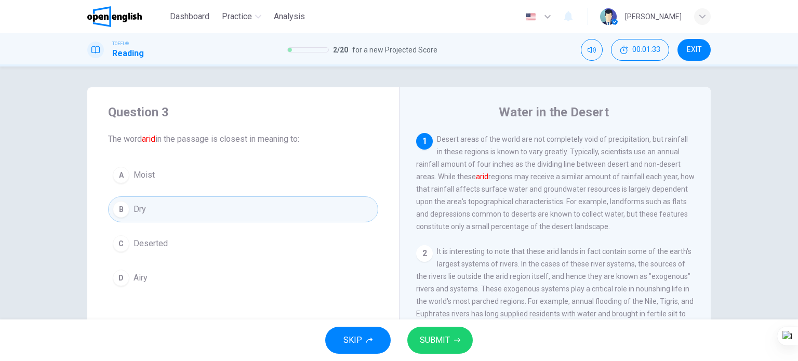
click at [426, 341] on span "SUBMIT" at bounding box center [435, 340] width 30 height 15
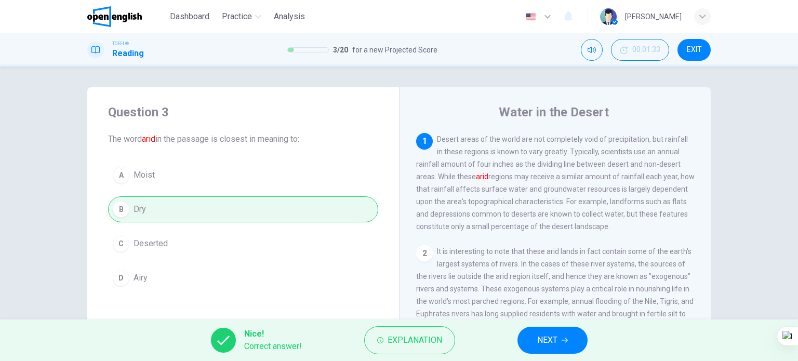
click at [524, 345] on button "NEXT" at bounding box center [552, 340] width 70 height 27
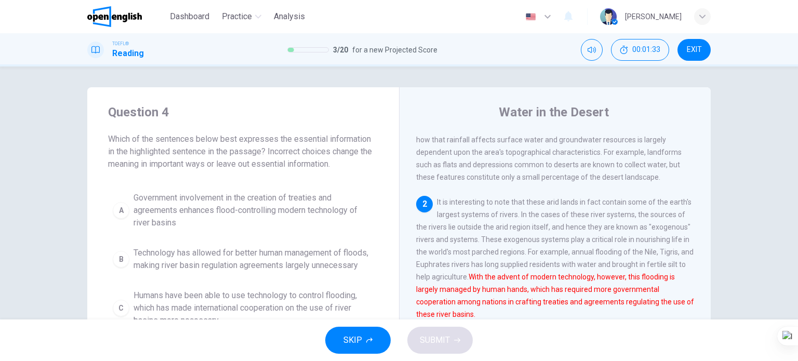
scroll to position [52, 0]
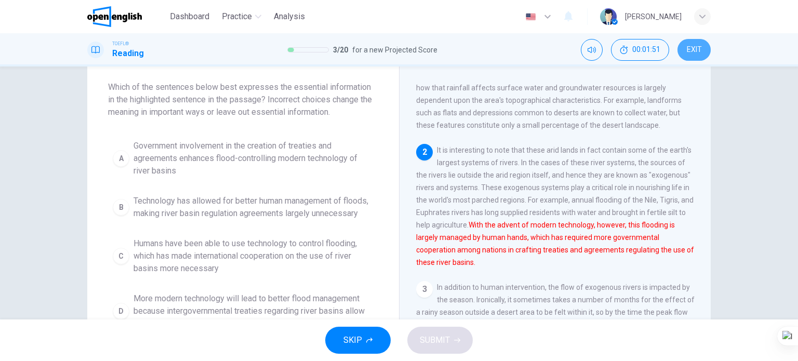
click at [690, 47] on span "EXIT" at bounding box center [694, 50] width 15 height 8
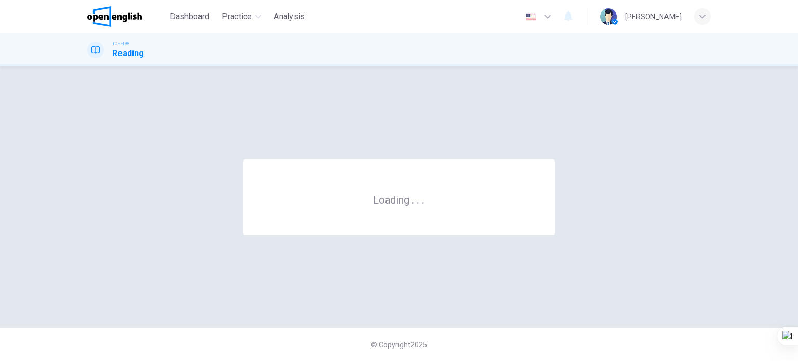
scroll to position [0, 0]
